Goal: Navigation & Orientation: Find specific page/section

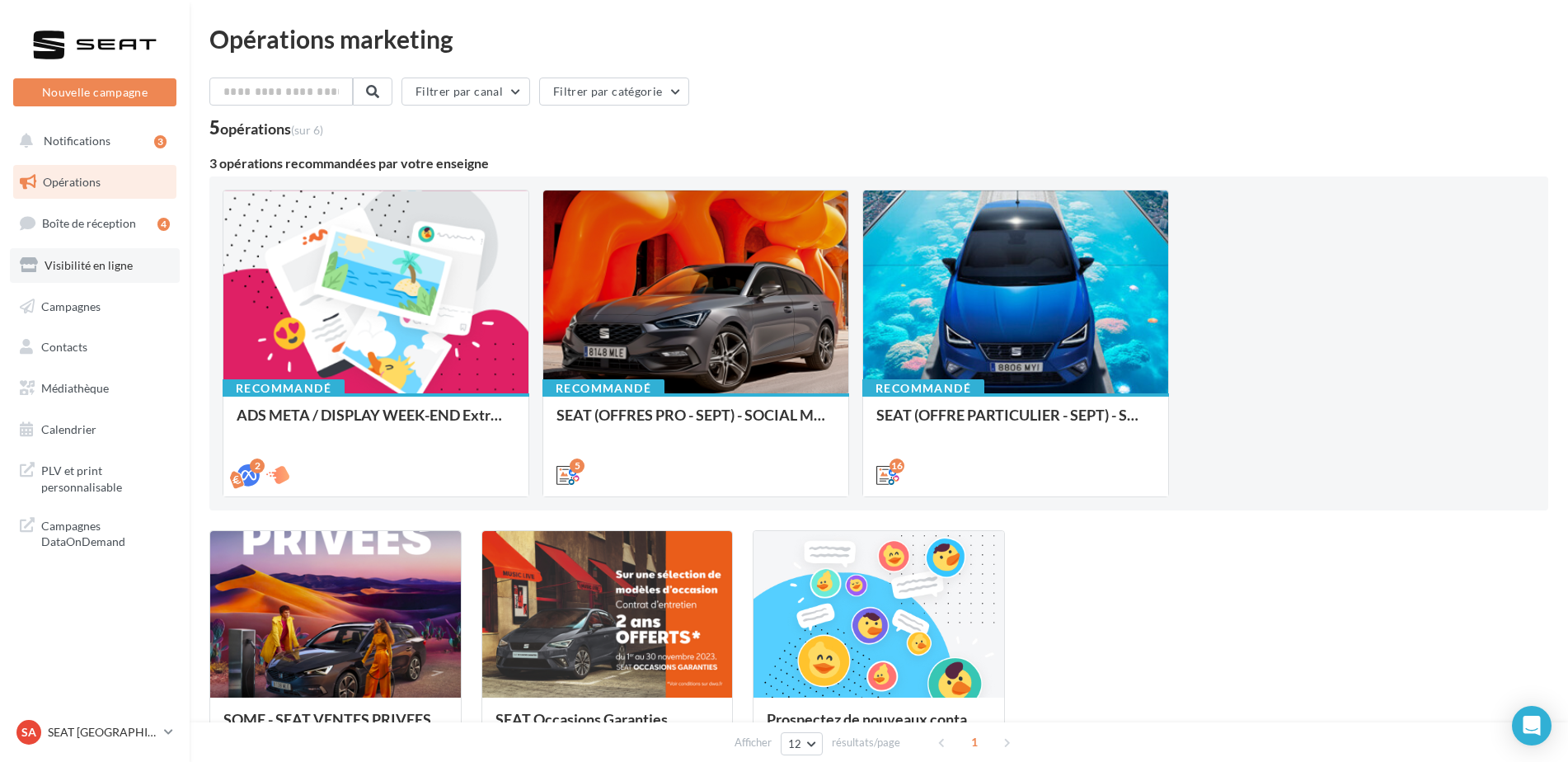
click at [70, 265] on span "Visibilité en ligne" at bounding box center [89, 265] width 88 height 14
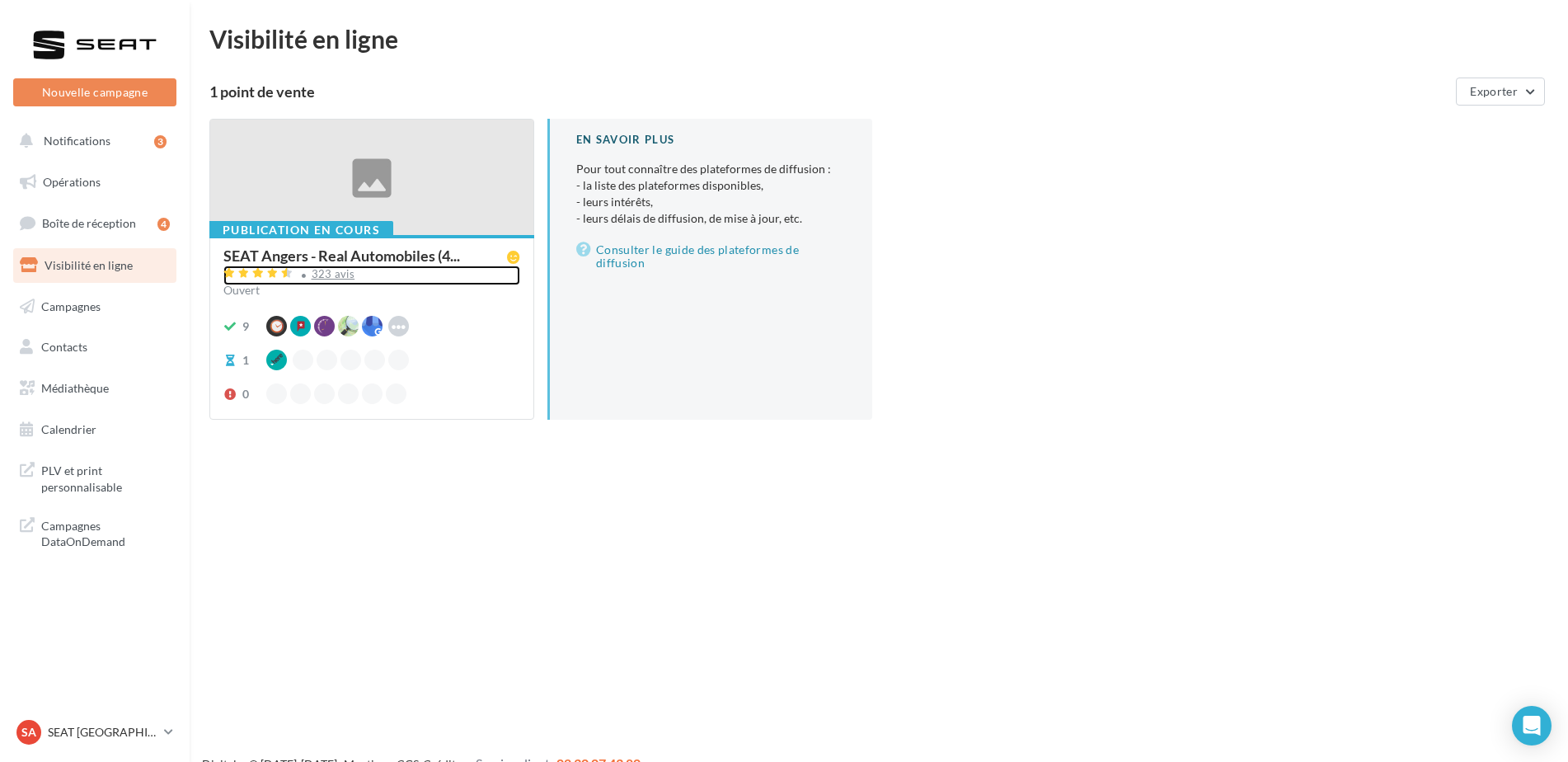
click at [345, 272] on div "323 avis" at bounding box center [334, 274] width 44 height 11
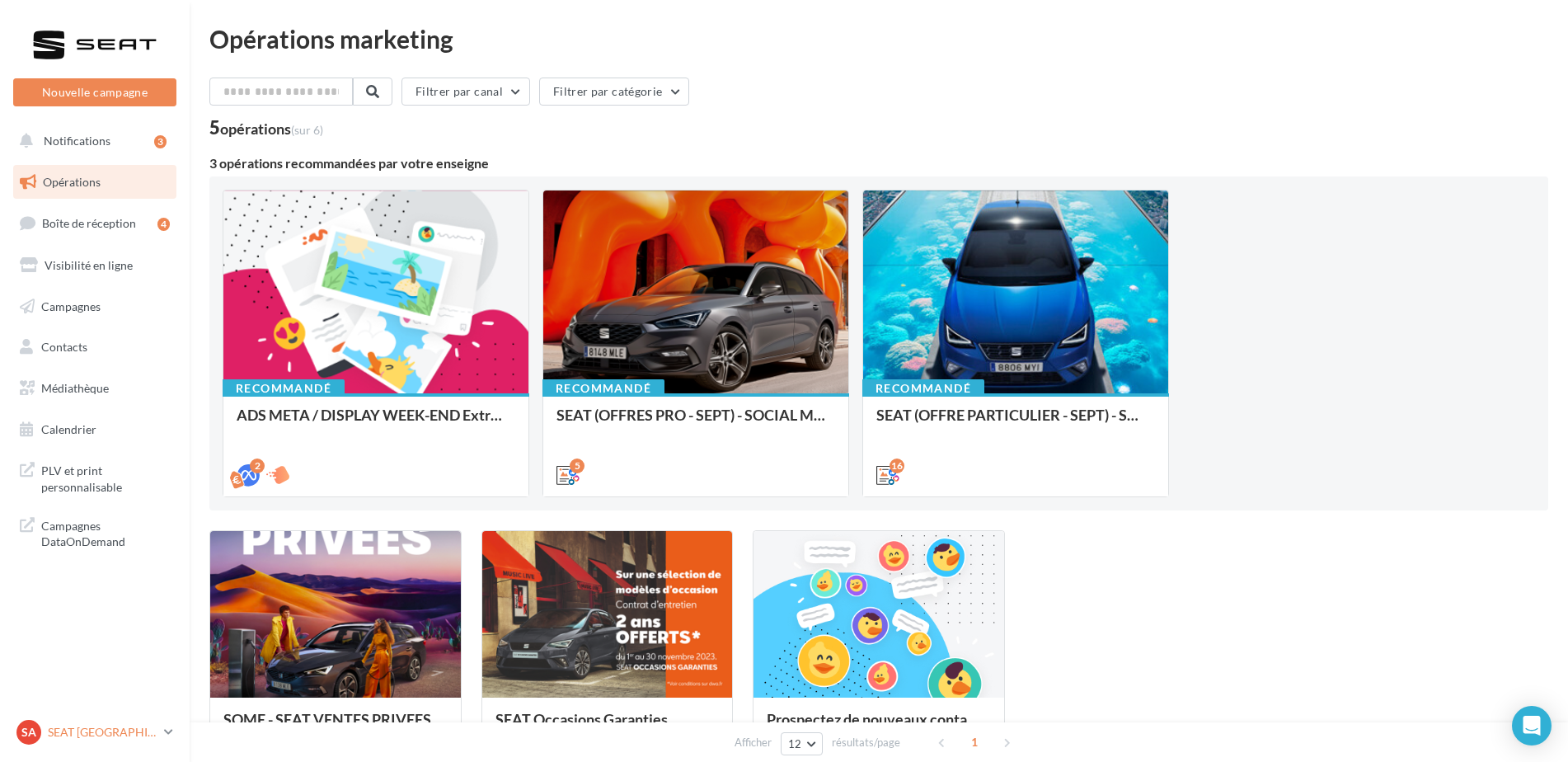
click at [71, 736] on p "SEAT [GEOGRAPHIC_DATA]" at bounding box center [102, 732] width 109 height 17
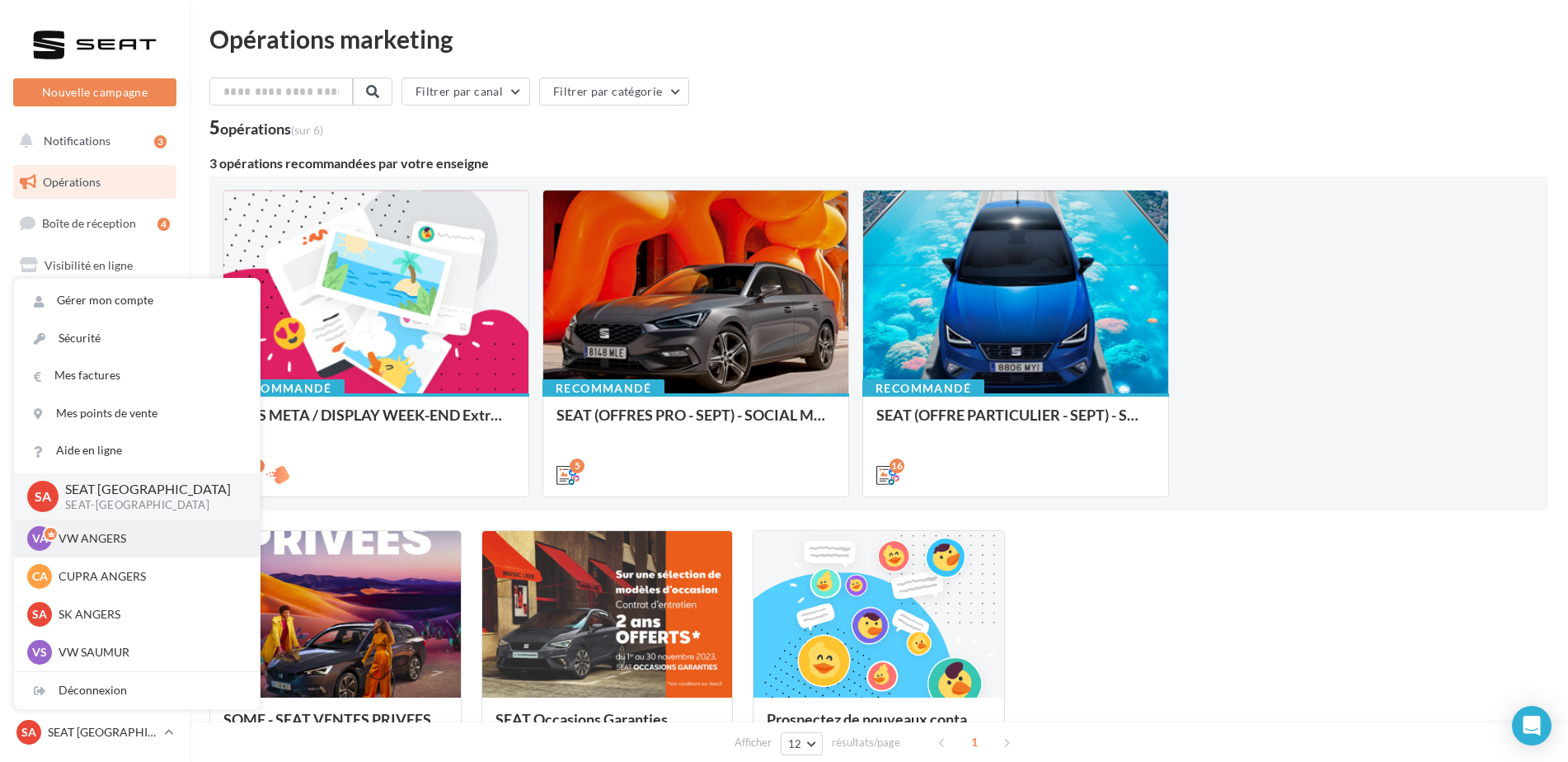
click at [89, 548] on div "VA VW ANGERS vw-ang-tar" at bounding box center [137, 539] width 219 height 25
